Goal: Task Accomplishment & Management: Manage account settings

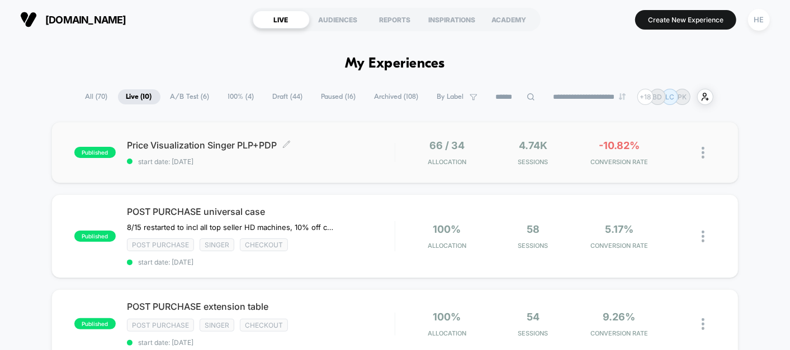
click at [356, 153] on div "Price Visualization Singer PLP+PDP Click to edit experience details Click to ed…" at bounding box center [261, 153] width 268 height 26
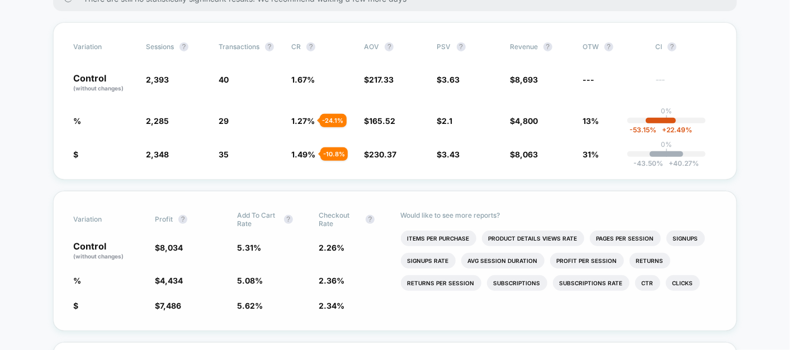
scroll to position [202, 0]
click at [75, 118] on span "%" at bounding box center [77, 121] width 8 height 9
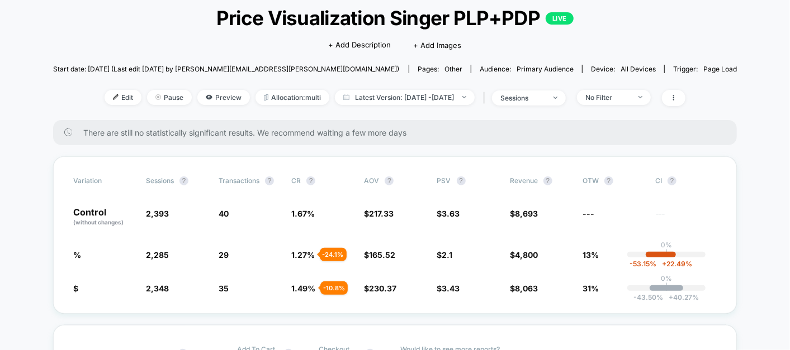
scroll to position [0, 0]
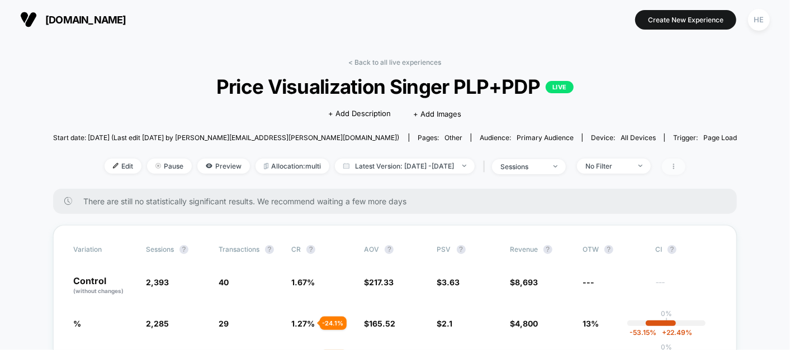
click at [677, 168] on icon at bounding box center [673, 166] width 7 height 7
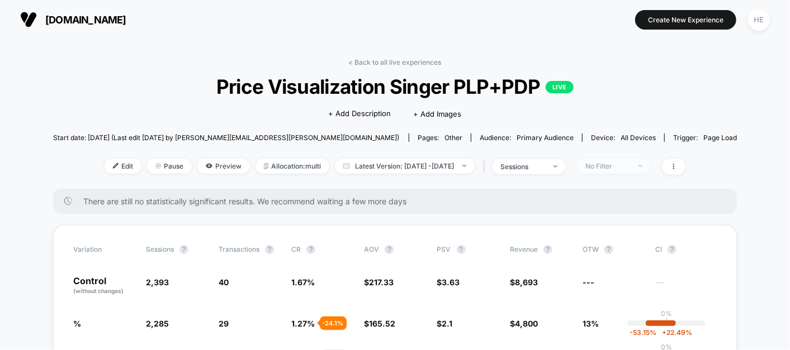
click at [630, 164] on div "No Filter" at bounding box center [607, 166] width 45 height 8
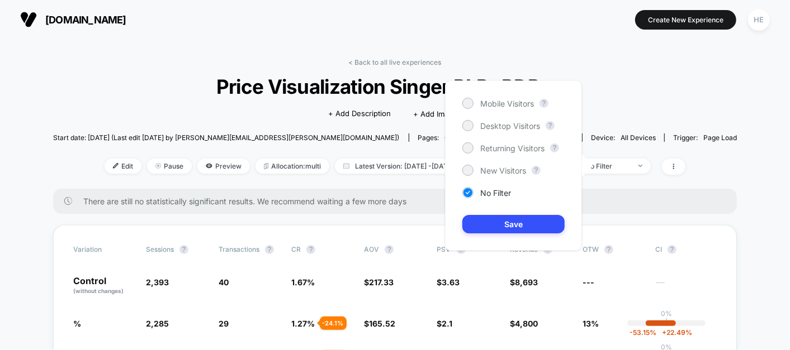
click at [651, 102] on div "< Back to all live experiences Price Visualization Singer PLP+PDP LIVE Click to…" at bounding box center [395, 123] width 684 height 131
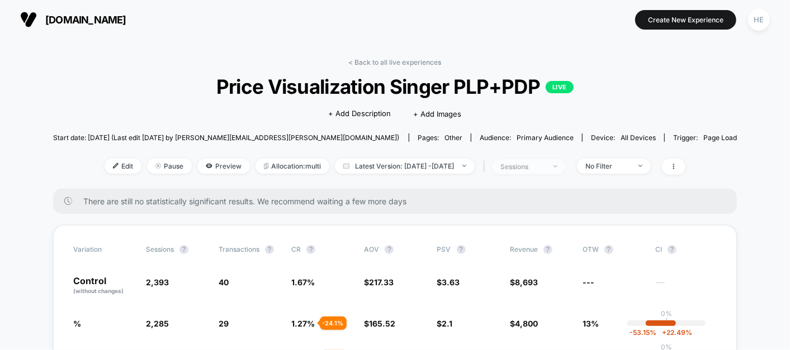
click at [565, 161] on span "sessions" at bounding box center [529, 166] width 74 height 15
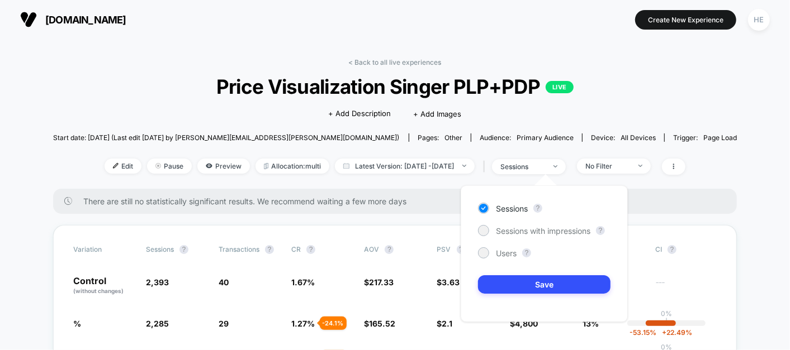
click at [477, 249] on div "Sessions ? Sessions with impressions ? Users ? Save" at bounding box center [543, 254] width 167 height 137
click at [493, 253] on div "Users" at bounding box center [497, 253] width 39 height 11
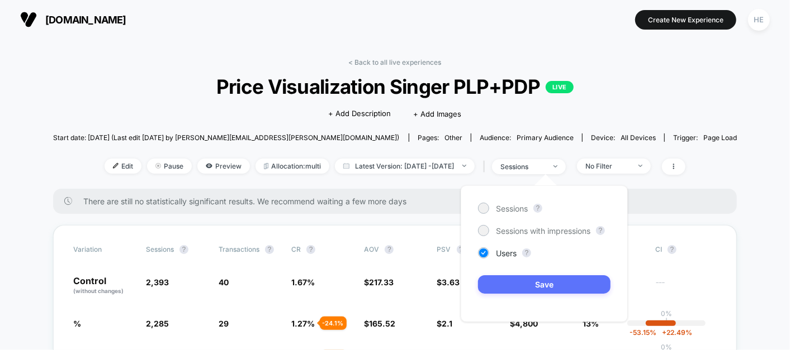
click at [522, 278] on button "Save" at bounding box center [544, 284] width 132 height 18
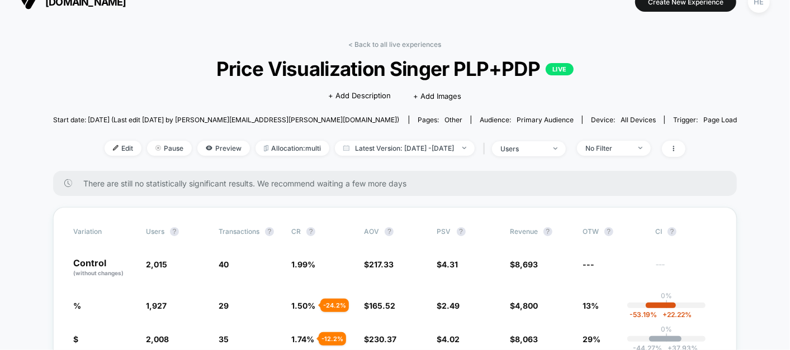
scroll to position [17, 0]
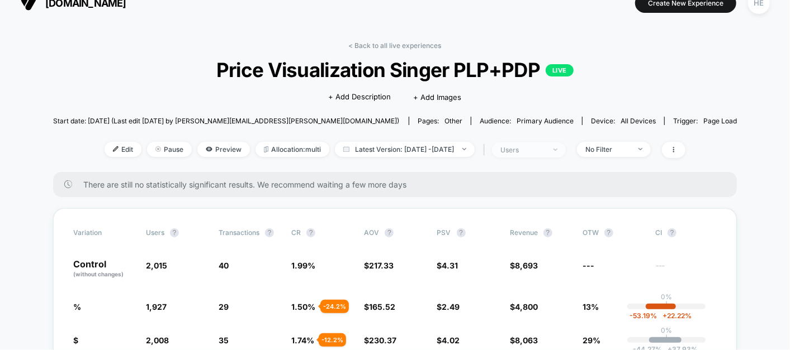
click at [545, 153] on div "users" at bounding box center [522, 150] width 45 height 8
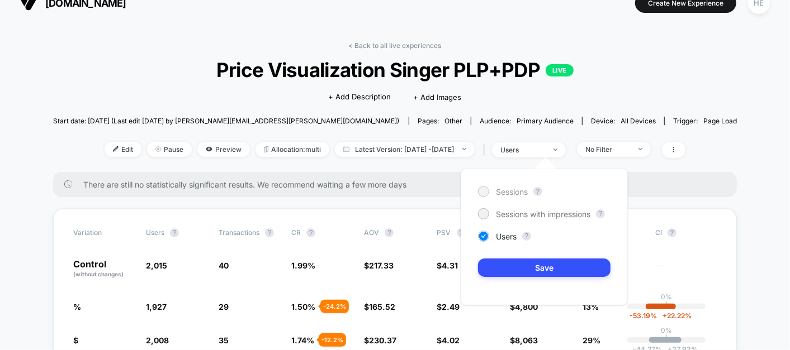
click at [499, 187] on span "Sessions" at bounding box center [512, 191] width 32 height 9
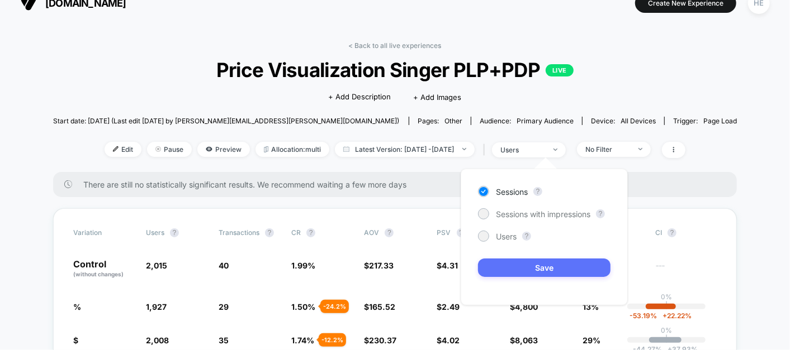
click at [514, 270] on button "Save" at bounding box center [544, 268] width 132 height 18
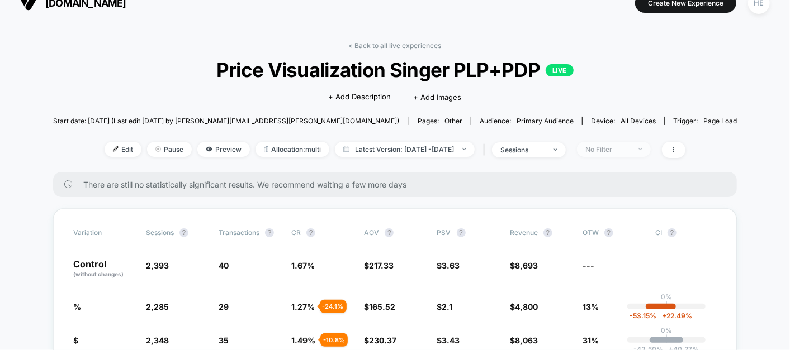
click at [640, 143] on span "No Filter" at bounding box center [614, 149] width 74 height 15
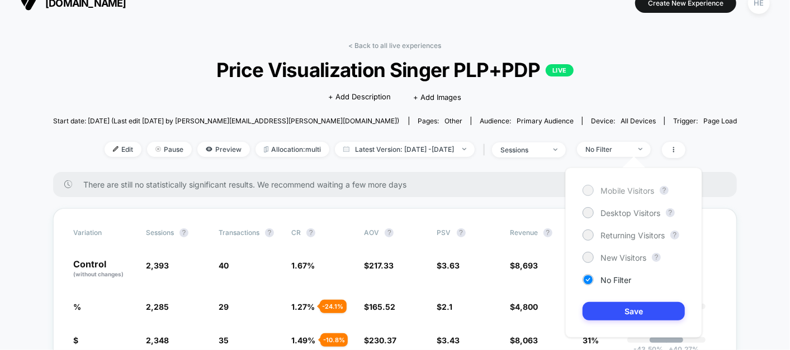
click at [622, 188] on span "Mobile Visitors" at bounding box center [627, 190] width 54 height 9
click at [619, 311] on button "Save" at bounding box center [633, 311] width 102 height 18
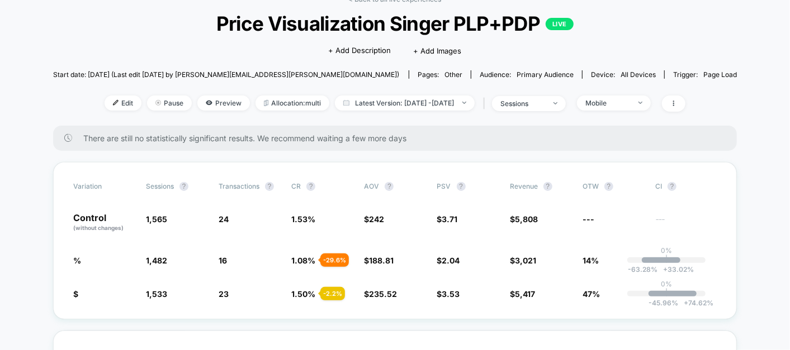
scroll to position [32, 0]
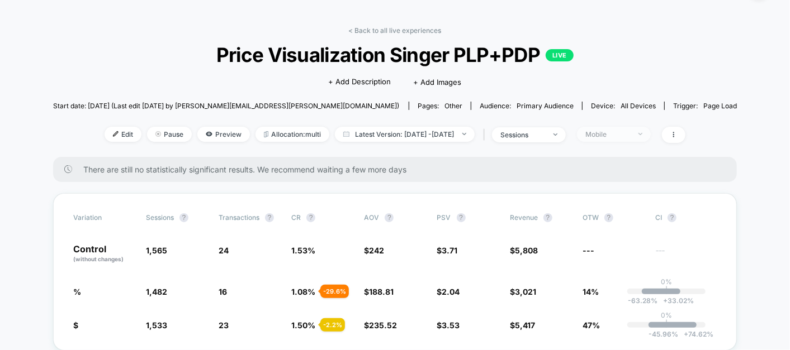
click at [630, 135] on div "Mobile" at bounding box center [607, 134] width 45 height 8
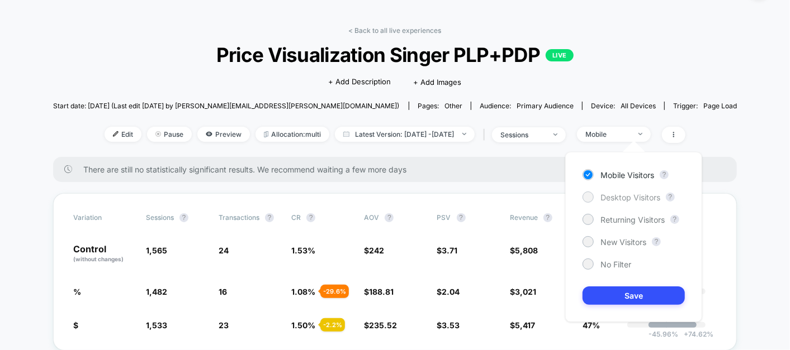
click at [605, 193] on span "Desktop Visitors" at bounding box center [630, 197] width 60 height 9
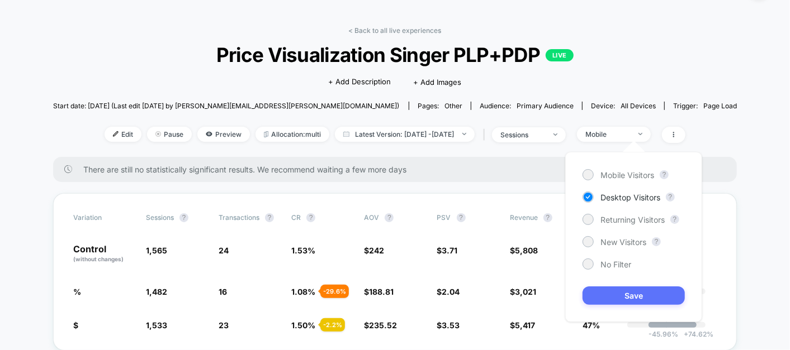
click at [608, 293] on button "Save" at bounding box center [633, 296] width 102 height 18
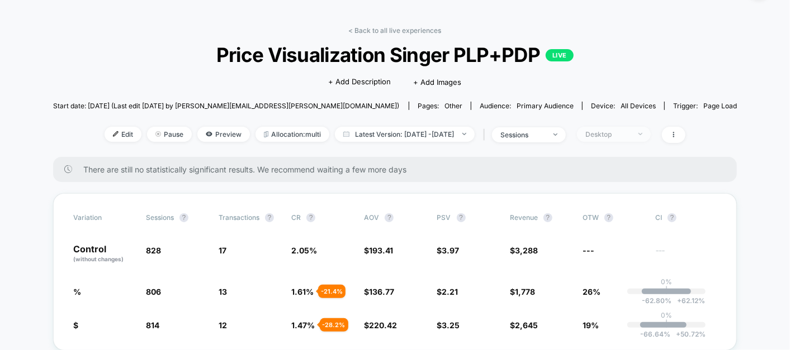
click at [630, 135] on div "Desktop" at bounding box center [607, 134] width 45 height 8
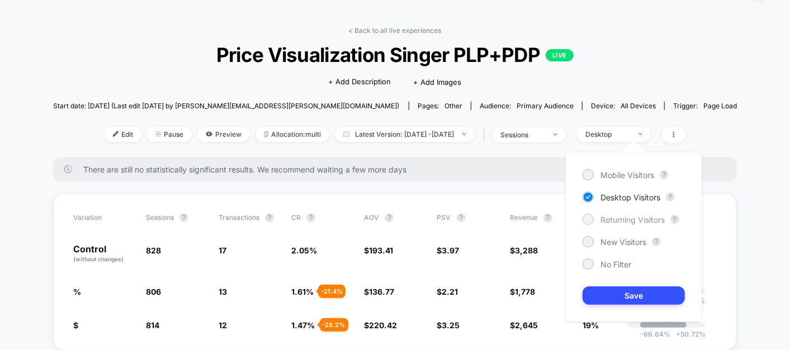
click at [619, 220] on span "Returning Visitors" at bounding box center [632, 219] width 64 height 9
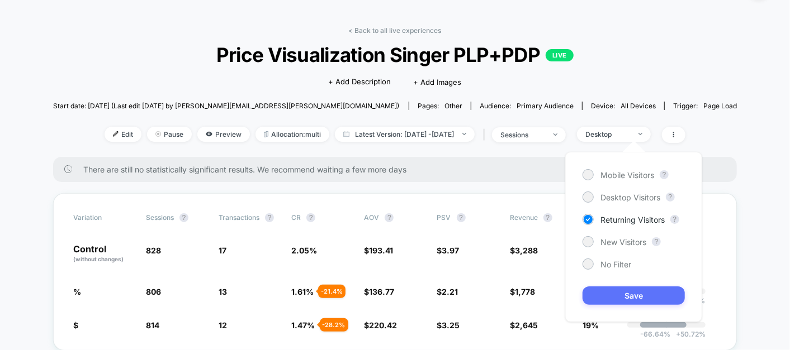
click at [624, 295] on button "Save" at bounding box center [633, 296] width 102 height 18
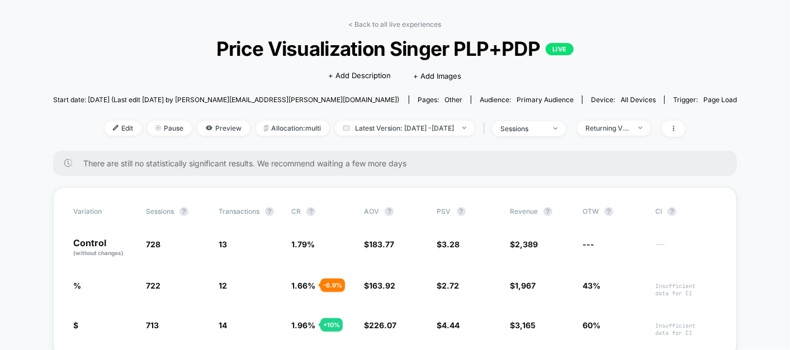
scroll to position [39, 0]
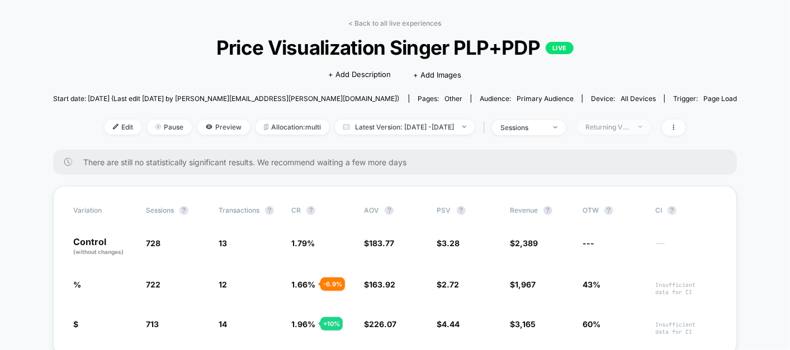
click at [630, 124] on div "Returning Visitors" at bounding box center [607, 127] width 45 height 8
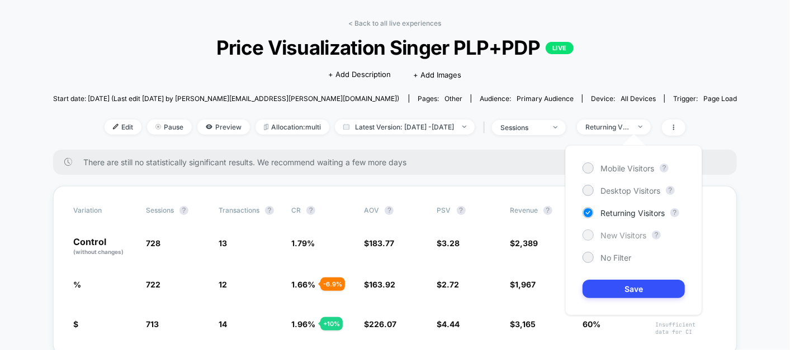
click at [611, 231] on span "New Visitors" at bounding box center [623, 235] width 46 height 9
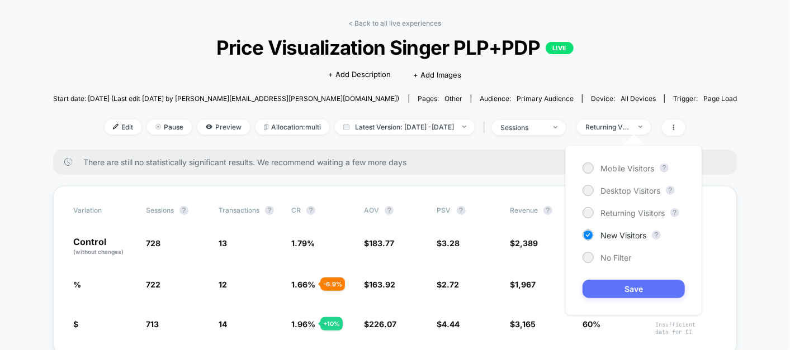
click at [612, 287] on button "Save" at bounding box center [633, 289] width 102 height 18
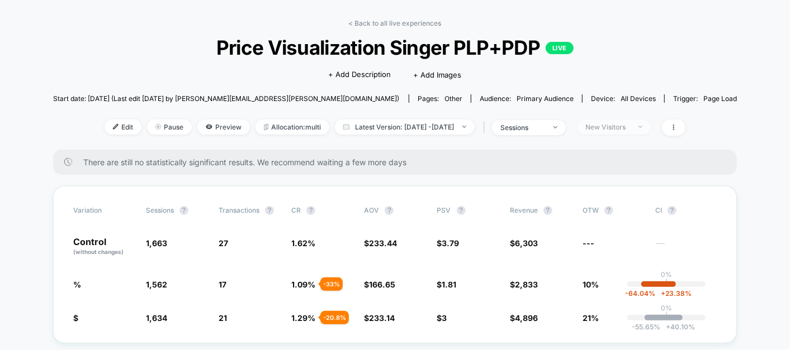
click at [630, 120] on span "New Visitors" at bounding box center [614, 127] width 74 height 15
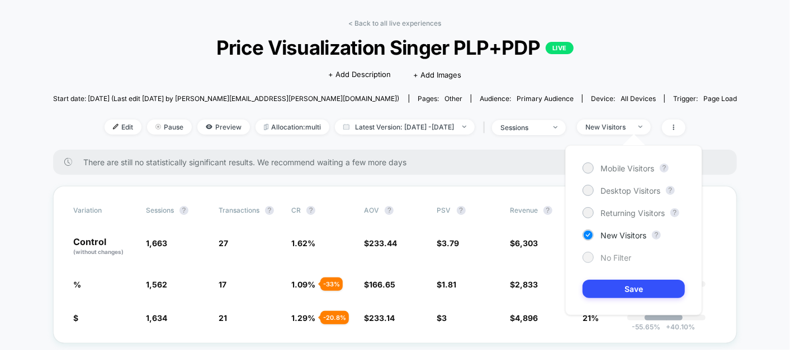
click at [588, 259] on div at bounding box center [587, 257] width 8 height 8
click at [606, 292] on button "Save" at bounding box center [633, 289] width 102 height 18
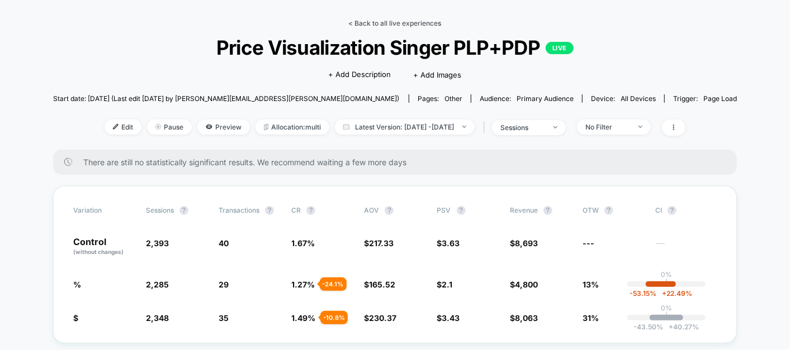
click at [367, 19] on link "< Back to all live experiences" at bounding box center [395, 23] width 93 height 8
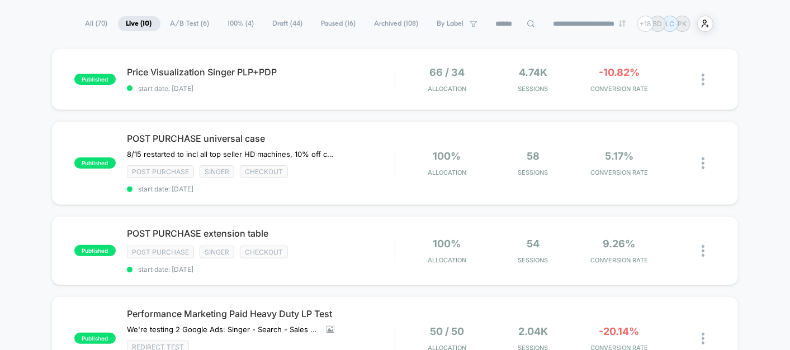
scroll to position [74, 0]
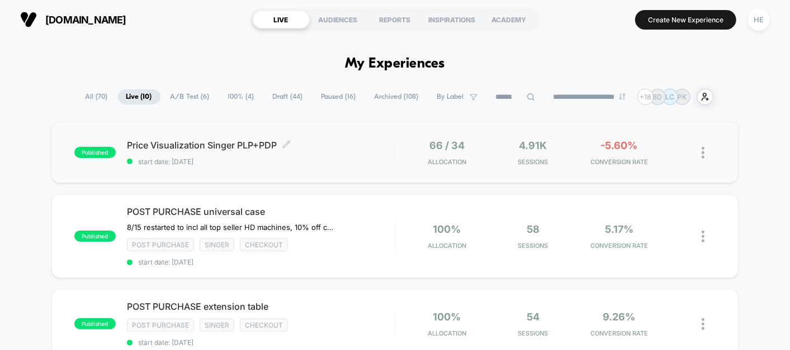
click at [348, 144] on span "Price Visualization Singer PLP+PDP Click to edit experience details" at bounding box center [261, 145] width 268 height 11
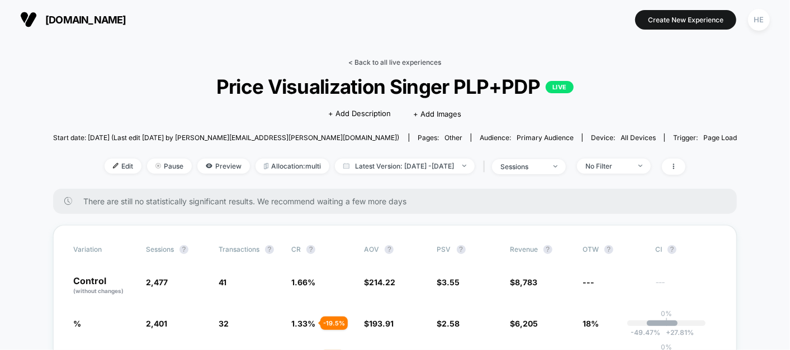
click at [383, 64] on link "< Back to all live experiences" at bounding box center [395, 62] width 93 height 8
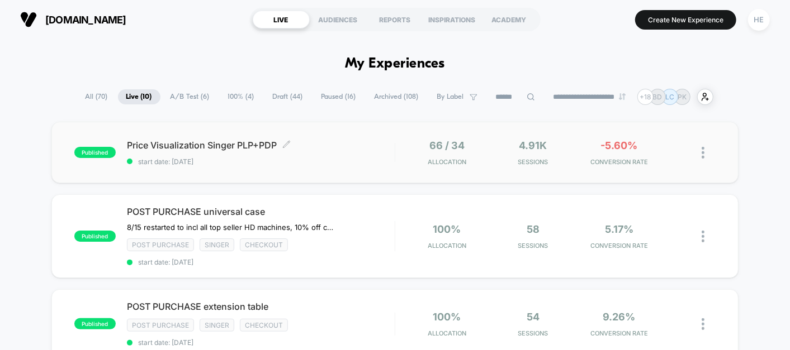
click at [356, 150] on span "Price Visualization Singer PLP+PDP Click to edit experience details" at bounding box center [261, 145] width 268 height 11
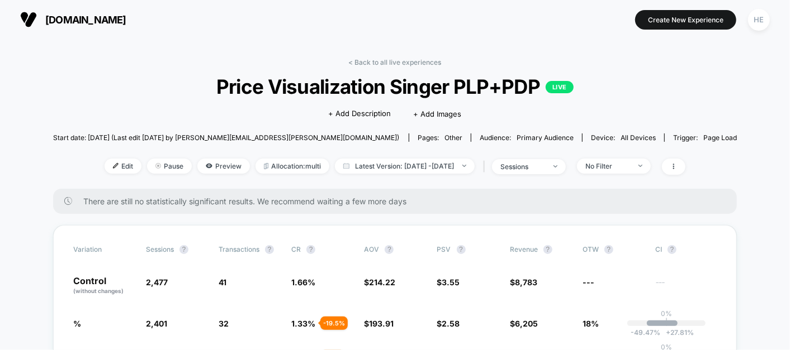
click at [386, 67] on div "< Back to all live experiences Price Visualization Singer PLP+PDP LIVE Click to…" at bounding box center [395, 123] width 684 height 131
click at [375, 62] on link "< Back to all live experiences" at bounding box center [395, 62] width 93 height 8
